Goal: Register for event/course

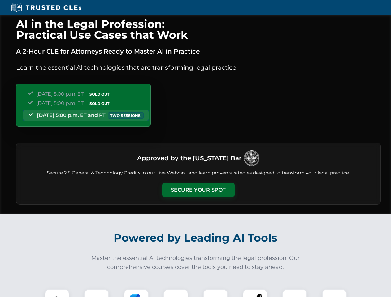
click at [198, 190] on button "Secure Your Spot" at bounding box center [198, 190] width 72 height 14
click at [57, 293] on img at bounding box center [57, 302] width 18 height 18
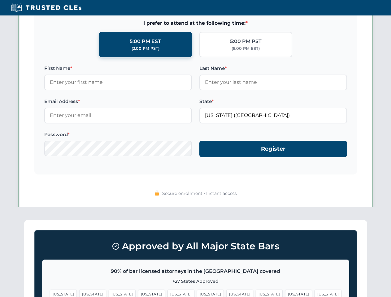
click at [285, 293] on span "[US_STATE]" at bounding box center [298, 294] width 27 height 9
